Goal: Information Seeking & Learning: Learn about a topic

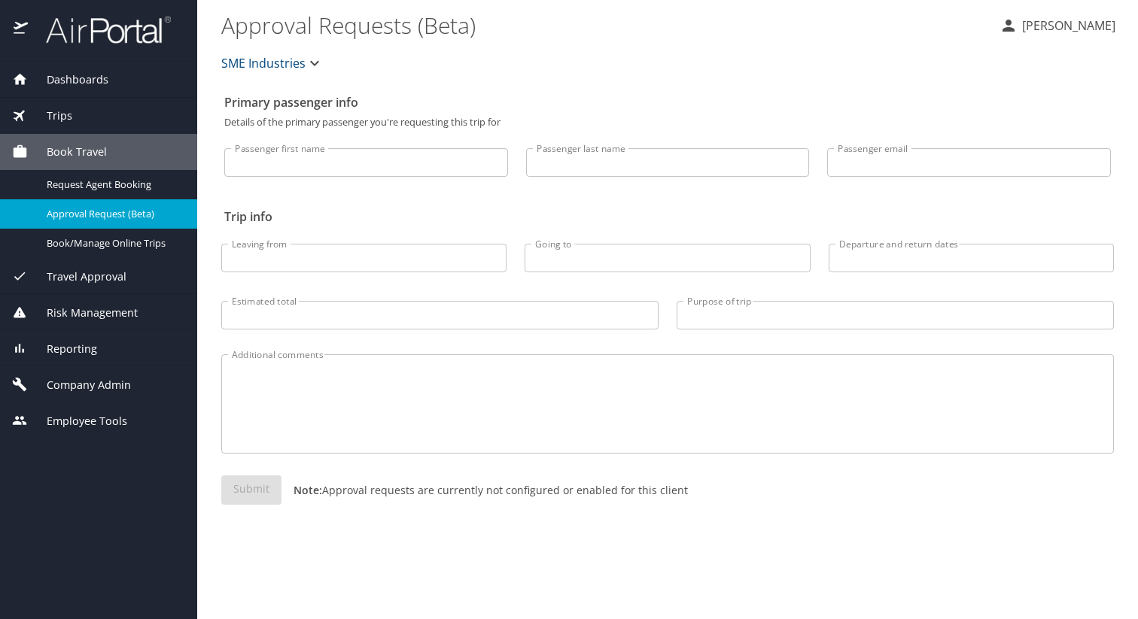
click at [120, 371] on div "Company Admin" at bounding box center [98, 384] width 197 height 36
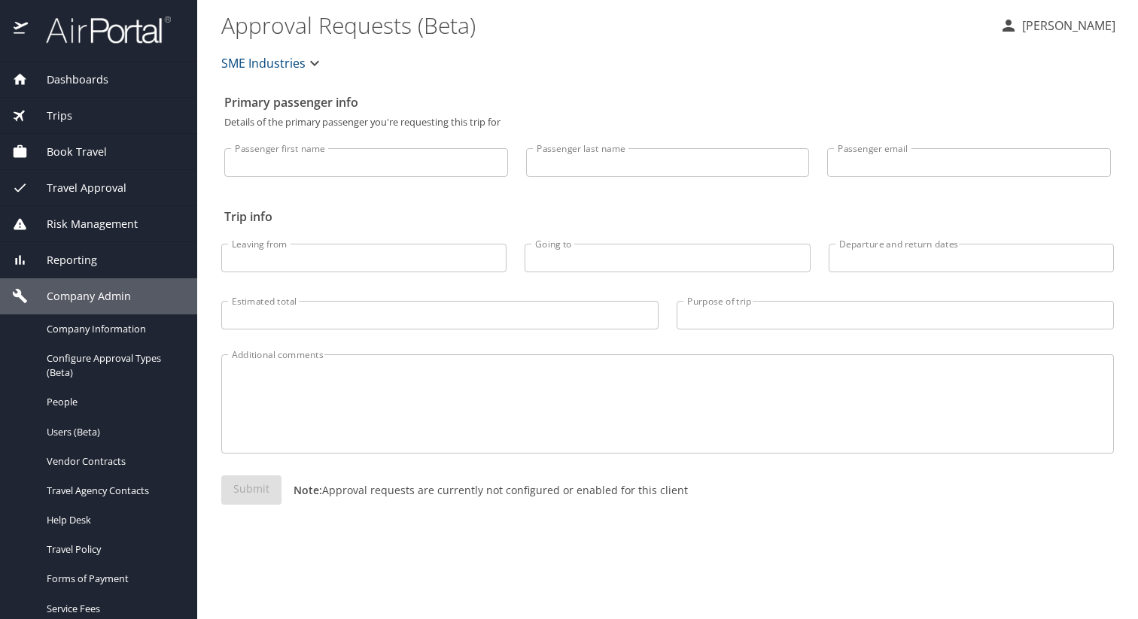
click at [126, 263] on div "Reporting" at bounding box center [98, 260] width 173 height 17
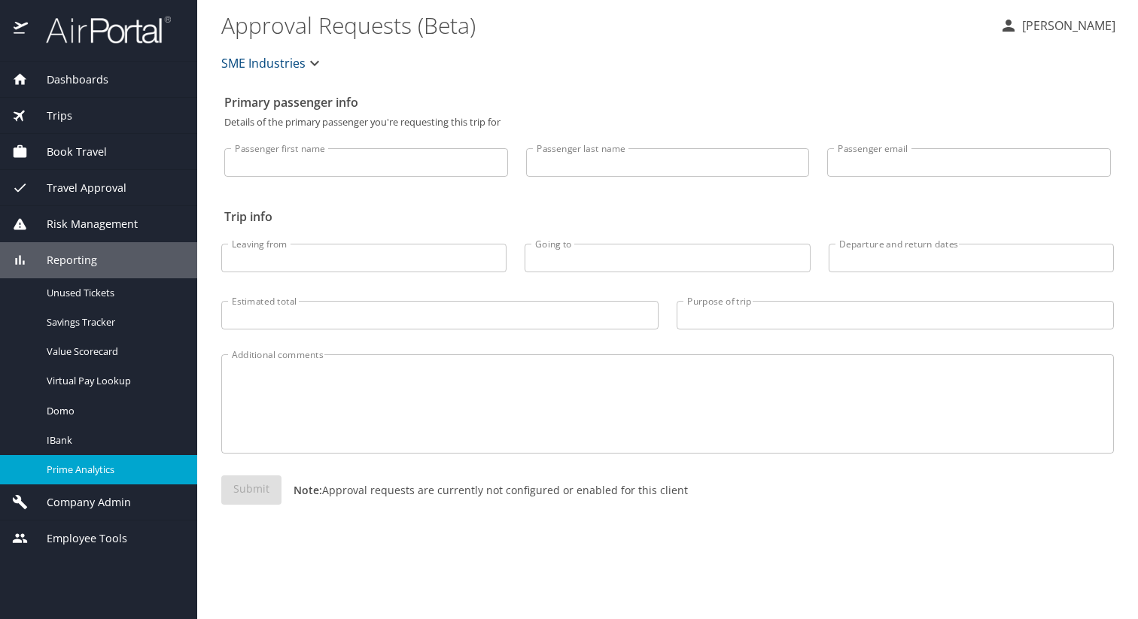
click at [114, 469] on span "Prime Analytics" at bounding box center [113, 470] width 132 height 14
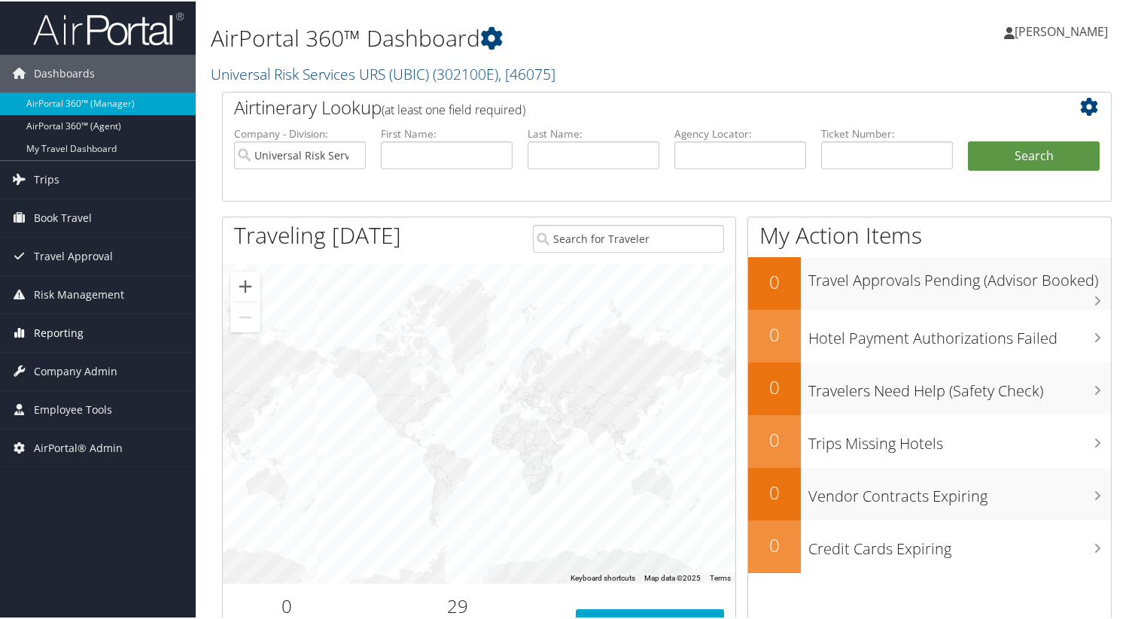
click at [84, 325] on link "Reporting" at bounding box center [98, 332] width 196 height 38
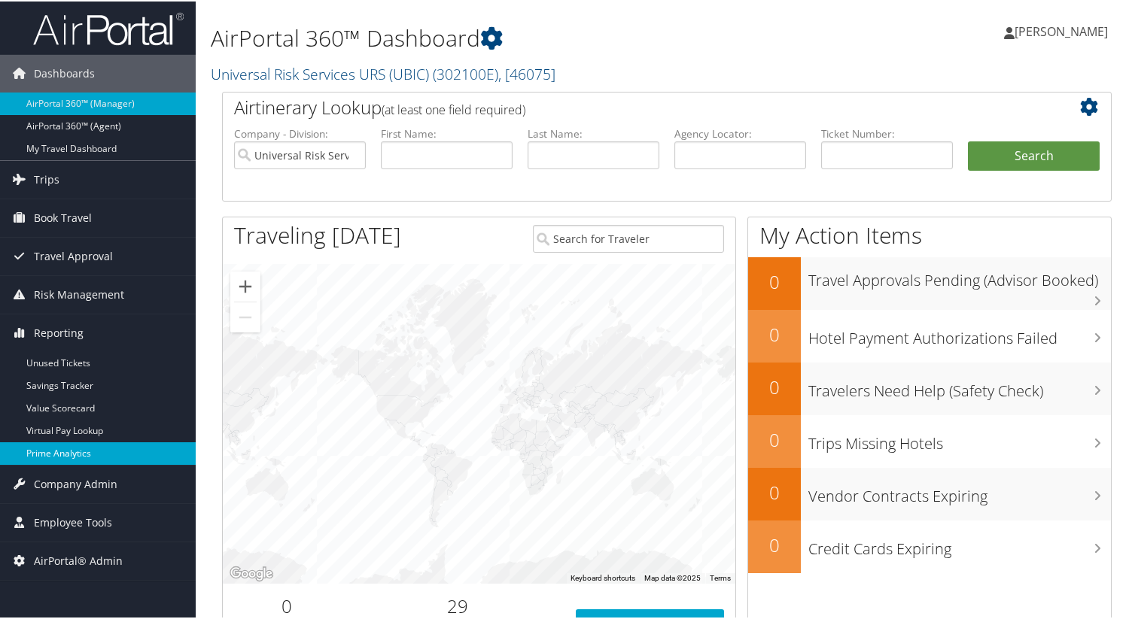
click at [83, 445] on link "Prime Analytics" at bounding box center [98, 452] width 196 height 23
